Goal: Obtain resource: Obtain resource

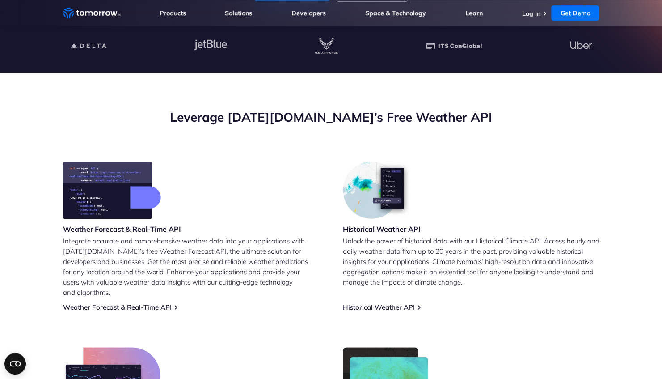
scroll to position [268, 0]
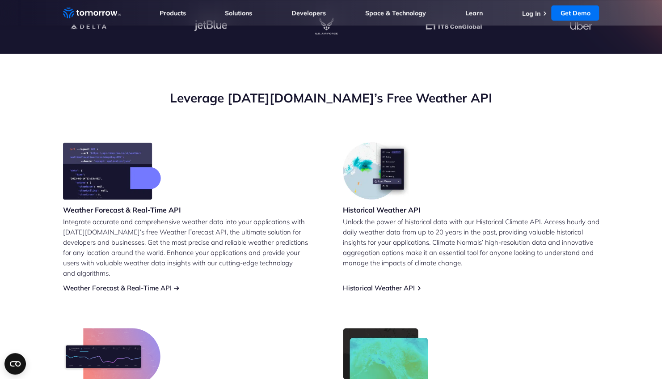
click at [121, 283] on link "Weather Forecast & Real-Time API" at bounding box center [117, 287] width 109 height 8
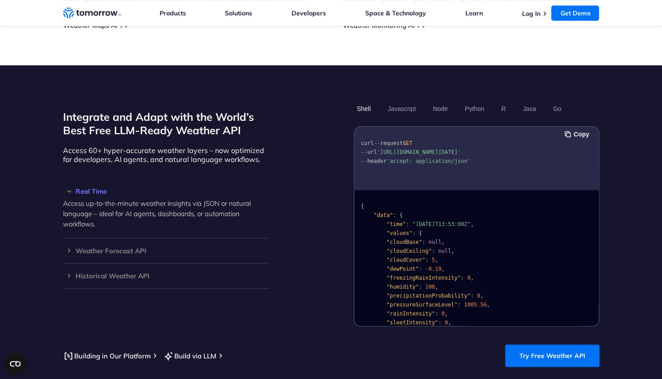
scroll to position [715, 0]
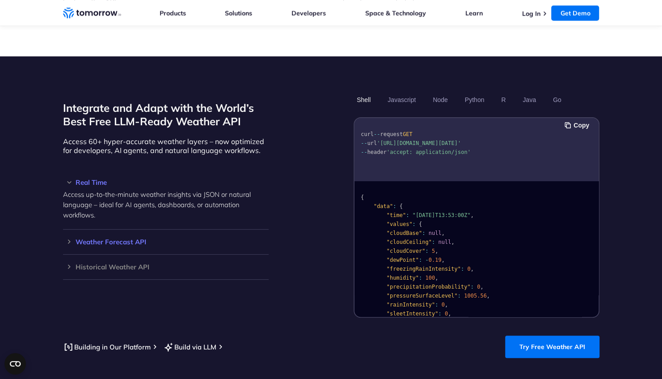
click at [127, 238] on h3 "Weather Forecast API" at bounding box center [166, 241] width 206 height 7
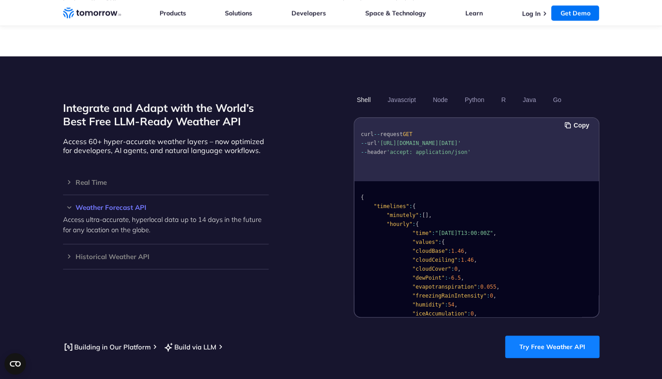
click at [543, 345] on link "Try Free Weather API" at bounding box center [552, 346] width 94 height 22
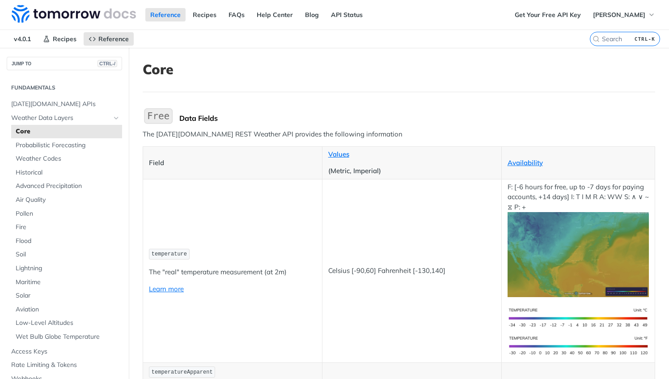
click at [173, 165] on p "Field" at bounding box center [232, 163] width 167 height 10
click at [156, 251] on span "temperature" at bounding box center [169, 254] width 35 height 6
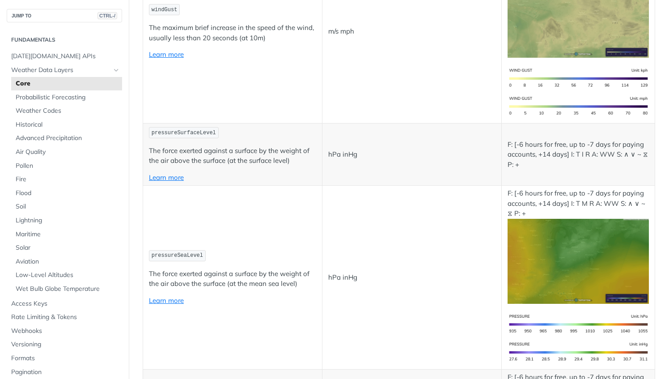
scroll to position [1207, 0]
